Goal: Use online tool/utility: Use online tool/utility

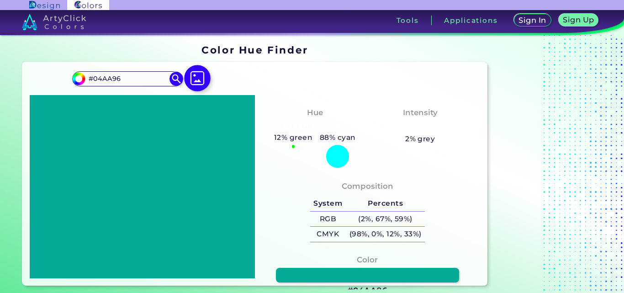
click at [198, 82] on img at bounding box center [198, 78] width 27 height 27
click at [0, 0] on input "file" at bounding box center [0, 0] width 0 height 0
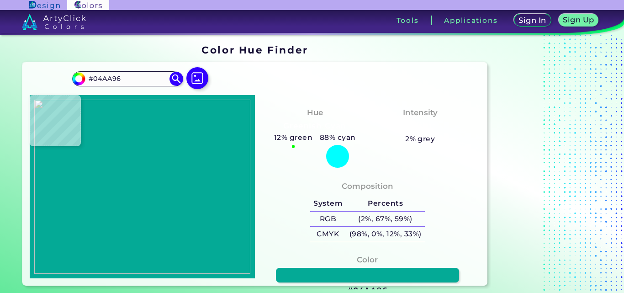
type input "#cedc24"
type input "#CEDC24"
type input "#c9da2a"
type input "#C9DA2A"
type input "#c9da28"
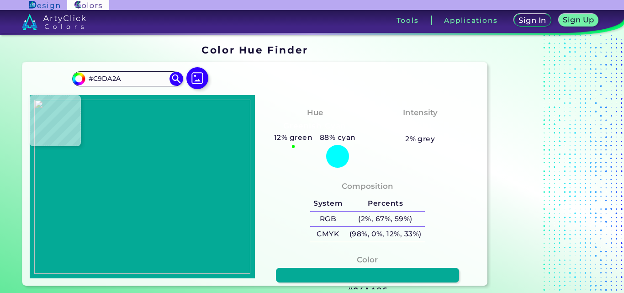
type input "#C9DA28"
type input "#03a996"
type input "#03A996"
type input "#04a996"
type input "#04A996"
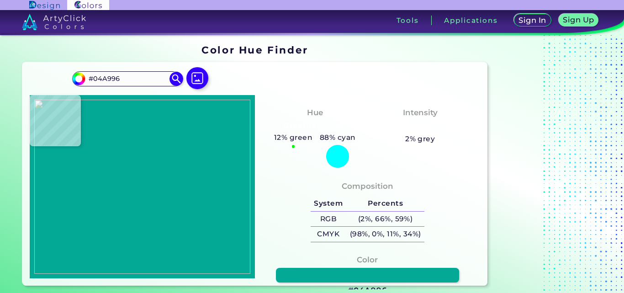
type input "#03a995"
type input "#03A995"
type input "#2aad90"
type input "#2AAD90"
type input "#64ba75"
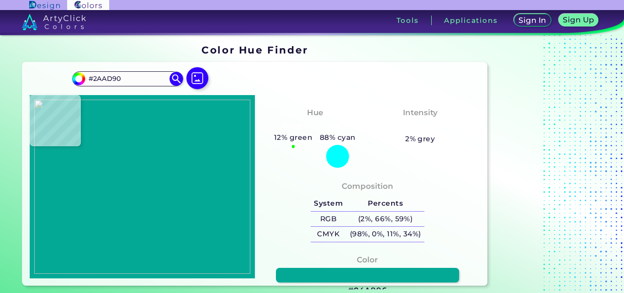
type input "#64BA75"
type input "#cada28"
type input "#CADA28"
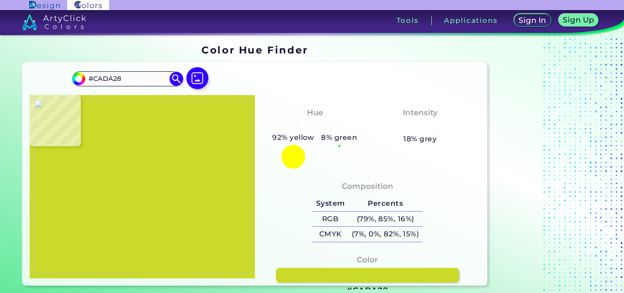
type input "#c8d929"
type input "#C8D929"
type input "#c9da2a"
type input "#C9DA2A"
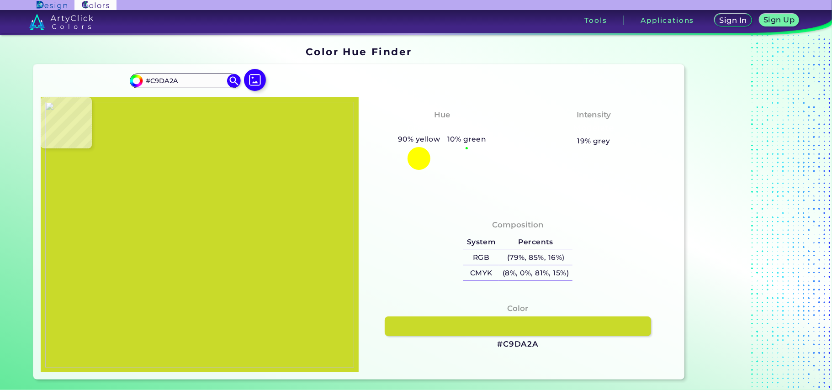
type input "#04aa96"
type input "#04AA96"
